Goal: Information Seeking & Learning: Learn about a topic

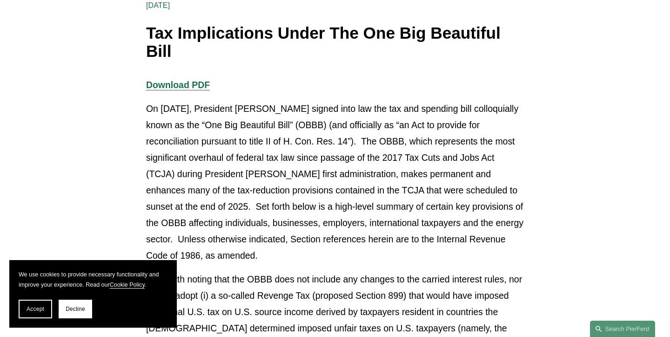
scroll to position [178, 0]
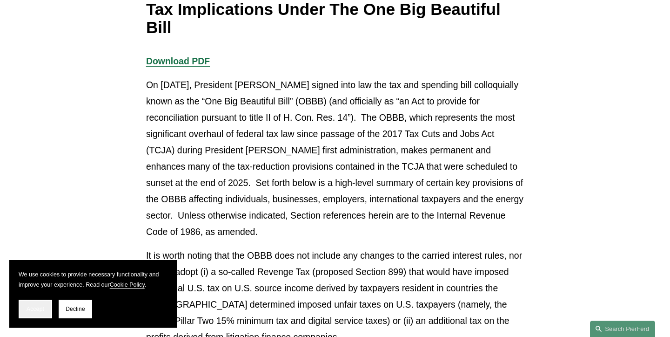
click at [44, 311] on span "Accept" at bounding box center [36, 308] width 18 height 7
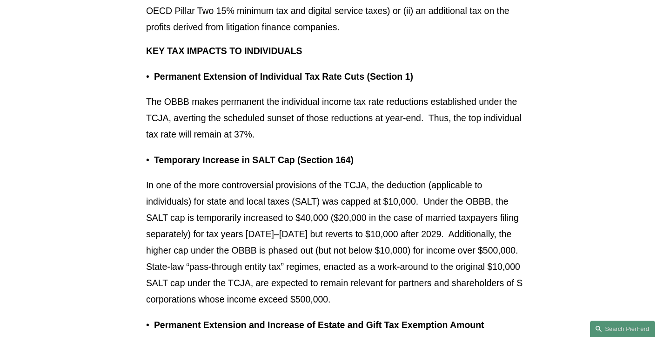
scroll to position [491, 0]
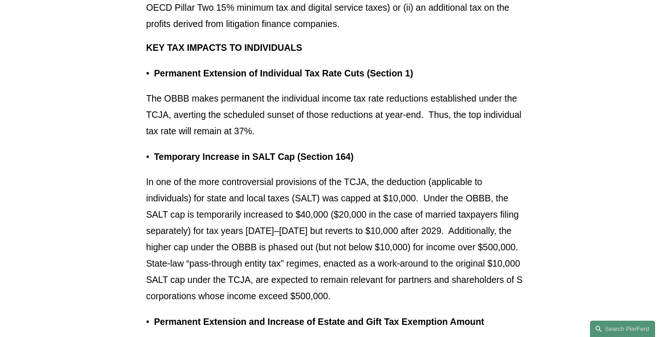
drag, startPoint x: 340, startPoint y: 61, endPoint x: 358, endPoint y: 126, distance: 67.0
click at [359, 114] on p "The OBBB makes permanent the individual income tax rate reductions established …" at bounding box center [335, 114] width 378 height 49
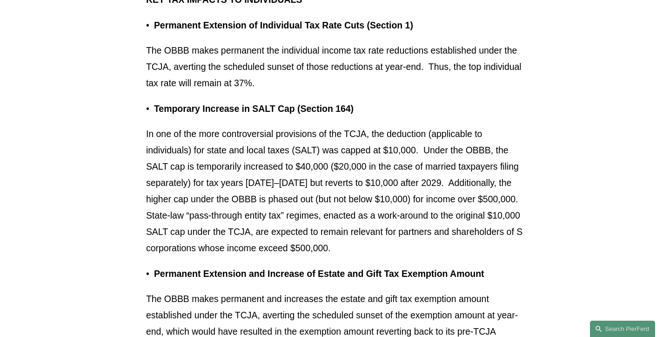
scroll to position [547, 0]
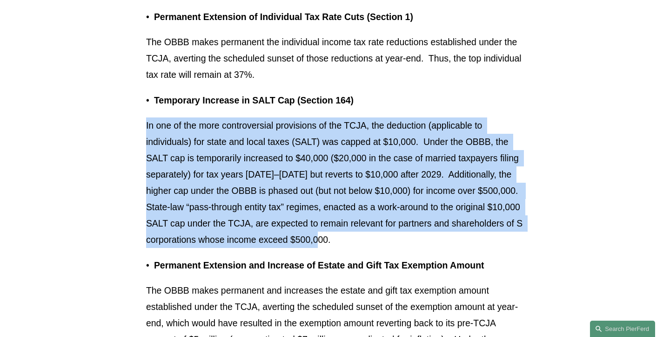
drag, startPoint x: 359, startPoint y: 115, endPoint x: 433, endPoint y: 234, distance: 140.3
click at [433, 234] on p "In one of the more controversial provisions of the TCJA, the deduction (applica…" at bounding box center [335, 182] width 378 height 130
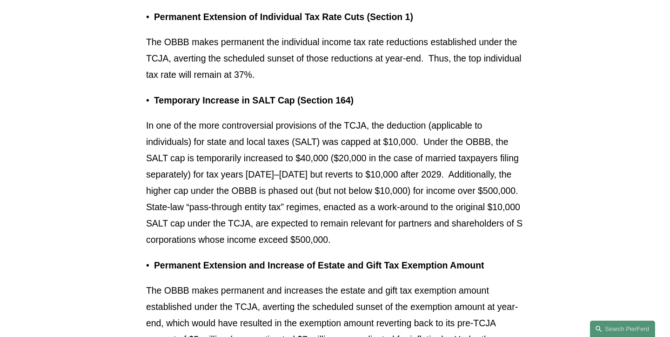
click at [433, 234] on p "In one of the more controversial provisions of the TCJA, the deduction (applica…" at bounding box center [335, 182] width 378 height 130
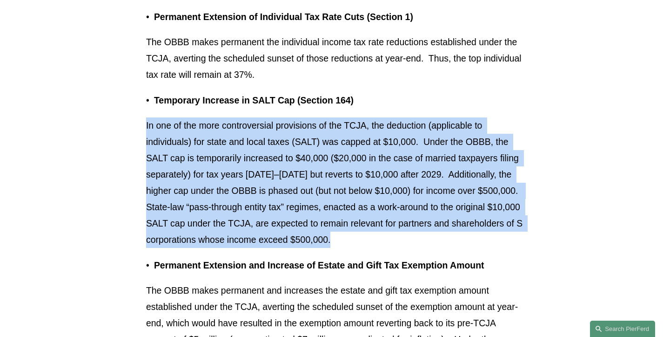
click at [433, 234] on p "In one of the more controversial provisions of the TCJA, the deduction (applica…" at bounding box center [335, 182] width 378 height 130
click at [447, 232] on p "In one of the more controversial provisions of the TCJA, the deduction (applica…" at bounding box center [335, 182] width 378 height 130
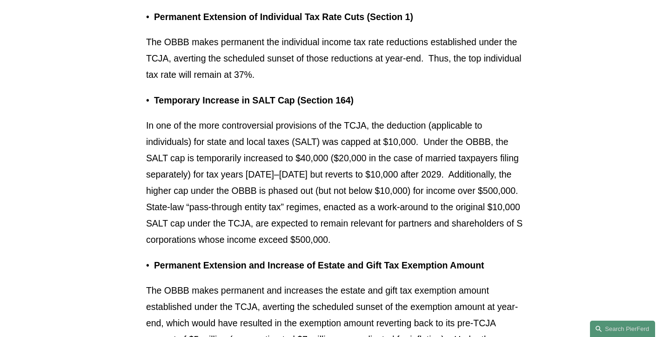
click at [447, 232] on p "In one of the more controversial provisions of the TCJA, the deduction (applica…" at bounding box center [335, 182] width 378 height 130
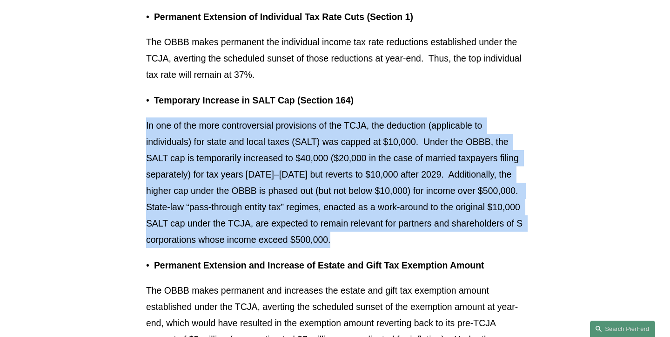
click at [447, 232] on p "In one of the more controversial provisions of the TCJA, the deduction (applica…" at bounding box center [335, 182] width 378 height 130
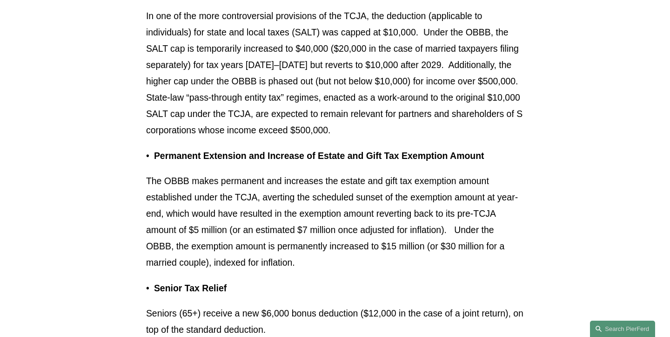
scroll to position [656, 0]
click at [429, 127] on p "In one of the more controversial provisions of the TCJA, the deduction (applica…" at bounding box center [335, 73] width 378 height 130
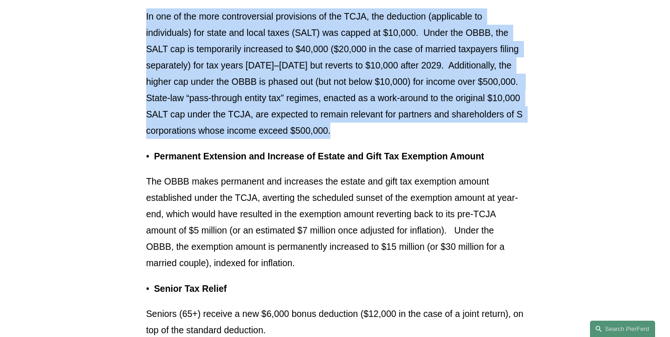
click at [429, 127] on p "In one of the more controversial provisions of the TCJA, the deduction (applica…" at bounding box center [335, 73] width 378 height 130
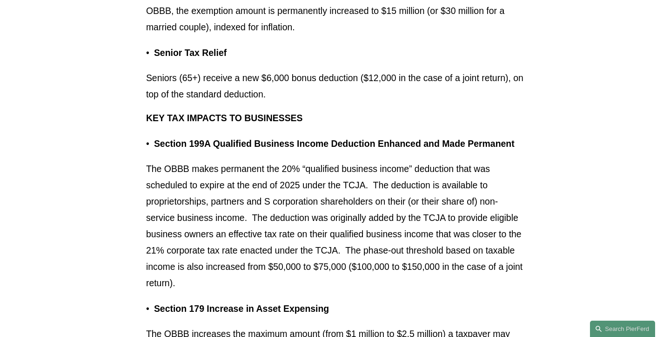
scroll to position [895, 0]
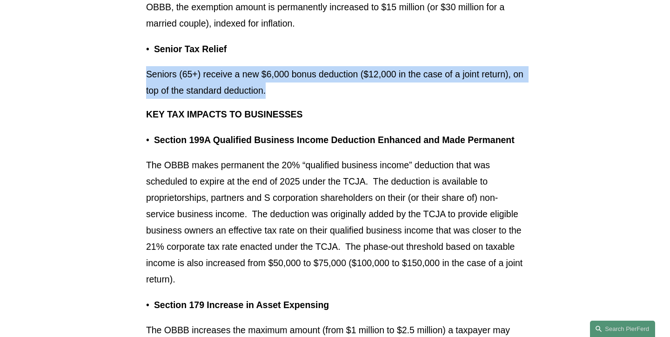
drag, startPoint x: 371, startPoint y: 86, endPoint x: 364, endPoint y: 64, distance: 23.6
click at [337, 83] on p "Seniors (65+) receive a new $6,000 bonus deduction ($12,000 in the case of a jo…" at bounding box center [335, 82] width 378 height 33
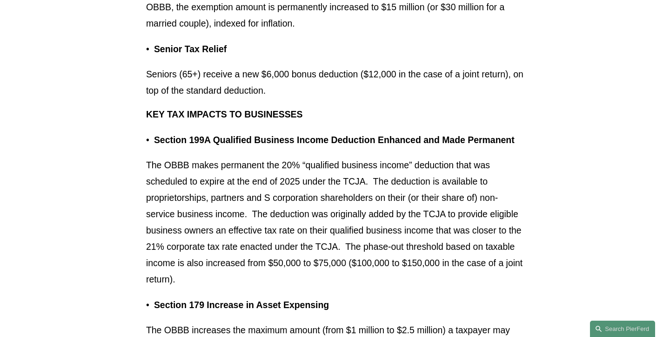
click at [337, 83] on p "Seniors (65+) receive a new $6,000 bonus deduction ($12,000 in the case of a jo…" at bounding box center [335, 82] width 378 height 33
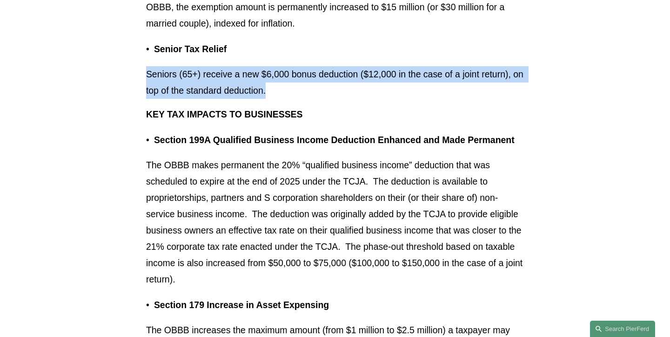
click at [337, 83] on p "Seniors (65+) receive a new $6,000 bonus deduction ($12,000 in the case of a jo…" at bounding box center [335, 82] width 378 height 33
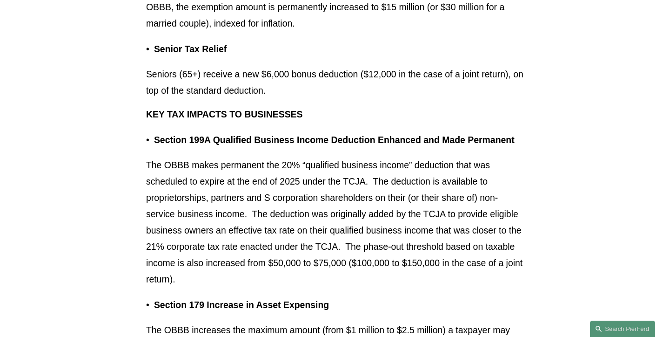
click at [337, 83] on p "Seniors (65+) receive a new $6,000 bonus deduction ($12,000 in the case of a jo…" at bounding box center [335, 82] width 378 height 33
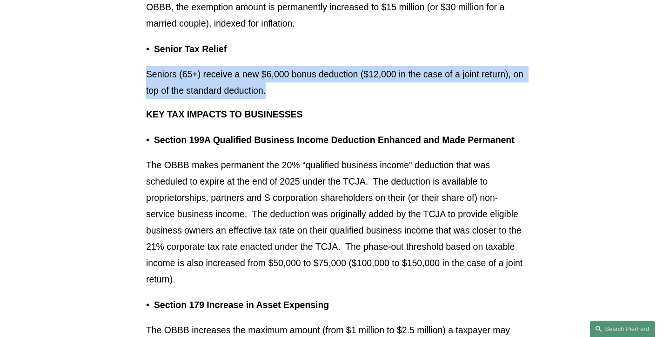
click at [337, 83] on p "Seniors (65+) receive a new $6,000 bonus deduction ($12,000 in the case of a jo…" at bounding box center [335, 82] width 378 height 33
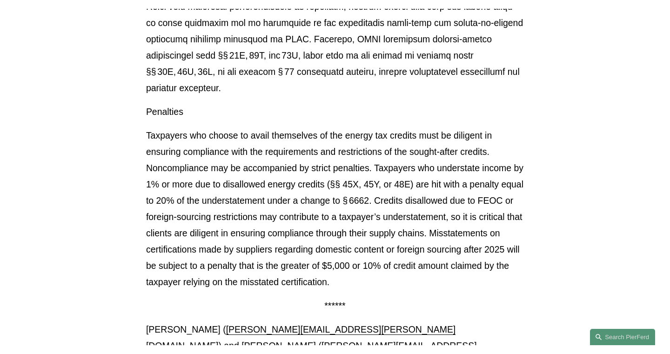
scroll to position [11233, 0]
